Goal: Information Seeking & Learning: Find contact information

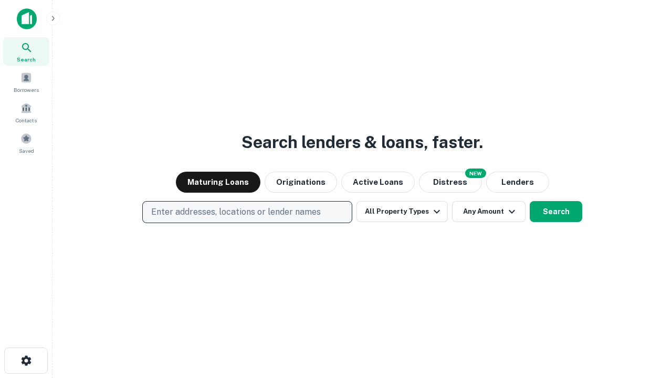
click at [247, 212] on p "Enter addresses, locations or lender names" at bounding box center [236, 212] width 170 height 13
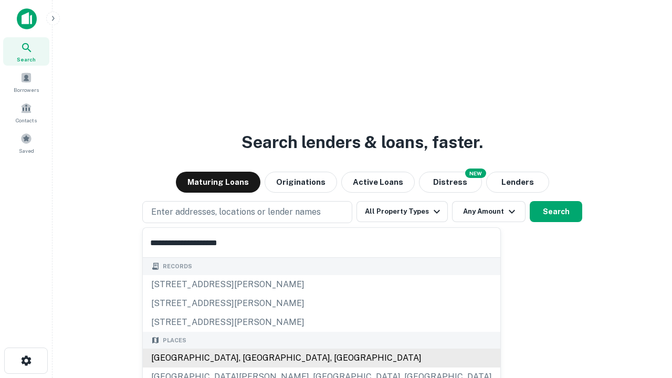
click at [251, 358] on div "[GEOGRAPHIC_DATA], [GEOGRAPHIC_DATA], [GEOGRAPHIC_DATA]" at bounding box center [322, 358] width 358 height 19
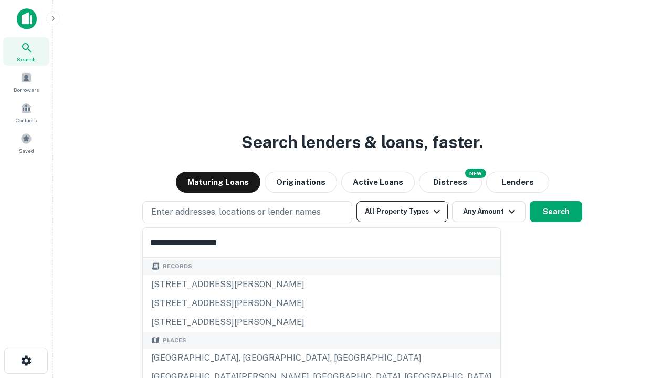
click at [402, 212] on button "All Property Types" at bounding box center [402, 211] width 91 height 21
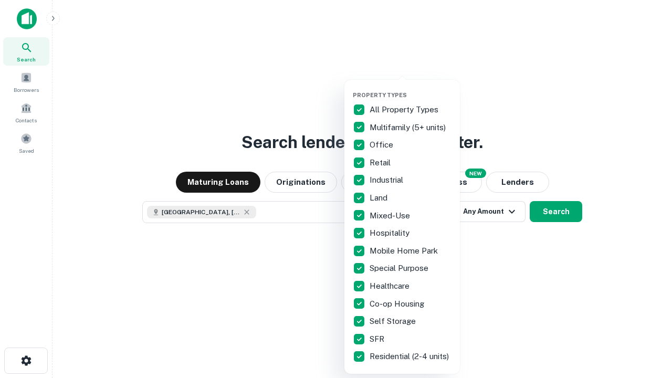
click at [411, 88] on button "button" at bounding box center [411, 88] width 116 height 1
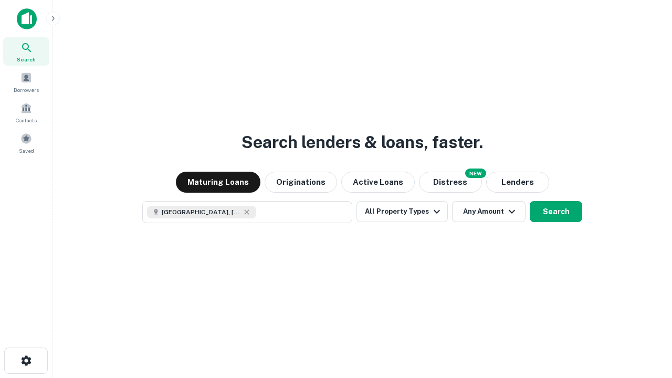
scroll to position [17, 0]
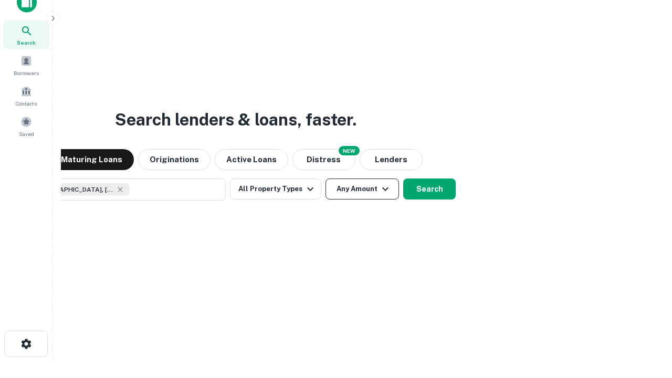
click at [326, 179] on button "Any Amount" at bounding box center [363, 189] width 74 height 21
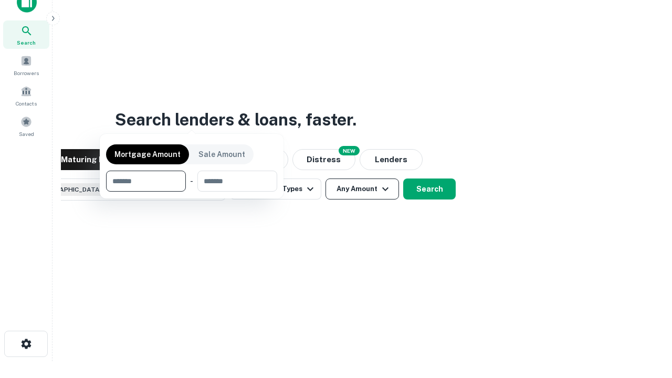
scroll to position [76, 297]
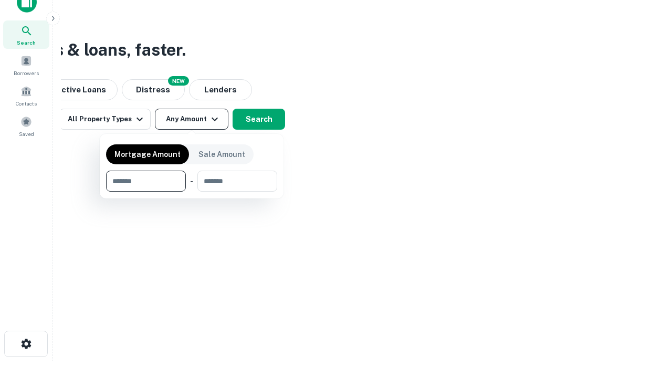
type input "*******"
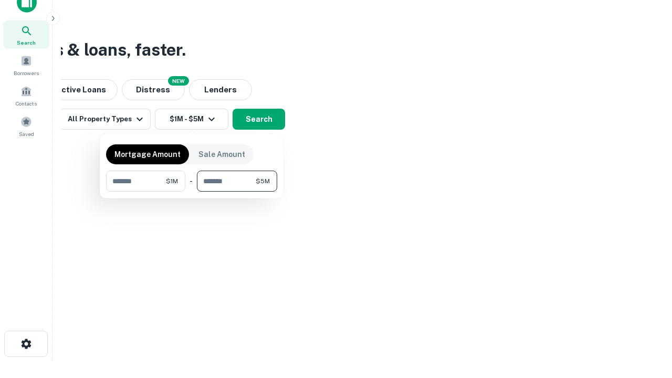
type input "*******"
click at [192, 192] on button "button" at bounding box center [191, 192] width 171 height 1
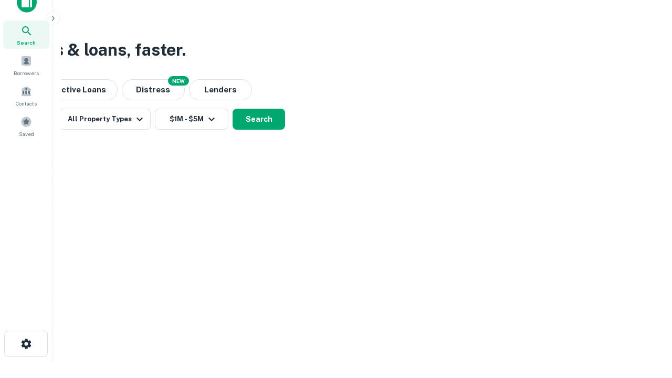
scroll to position [17, 0]
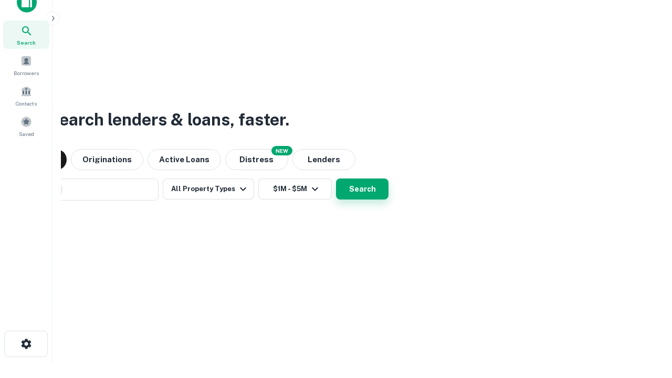
click at [336, 179] on button "Search" at bounding box center [362, 189] width 53 height 21
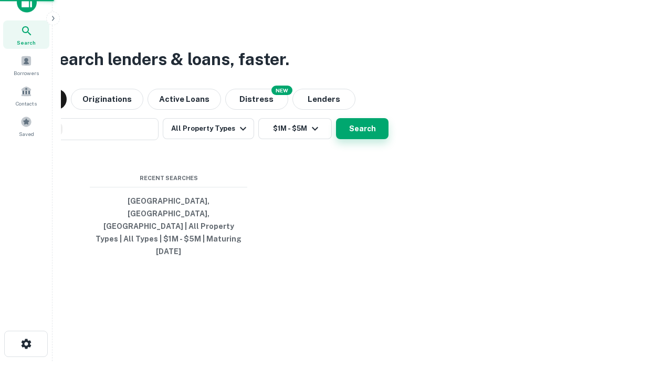
scroll to position [28, 297]
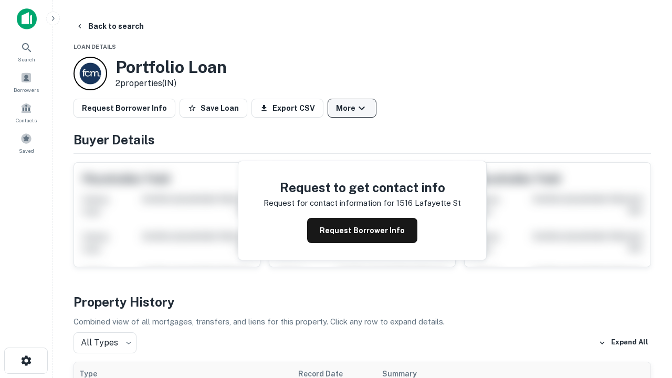
click at [352, 108] on button "More" at bounding box center [352, 108] width 49 height 19
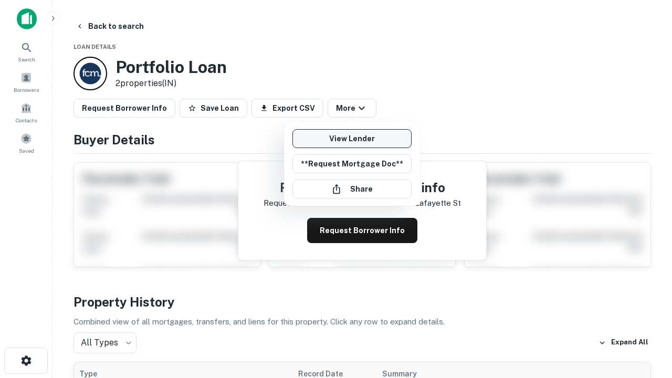
click at [352, 139] on link "View Lender" at bounding box center [352, 138] width 119 height 19
